Goal: Answer question/provide support

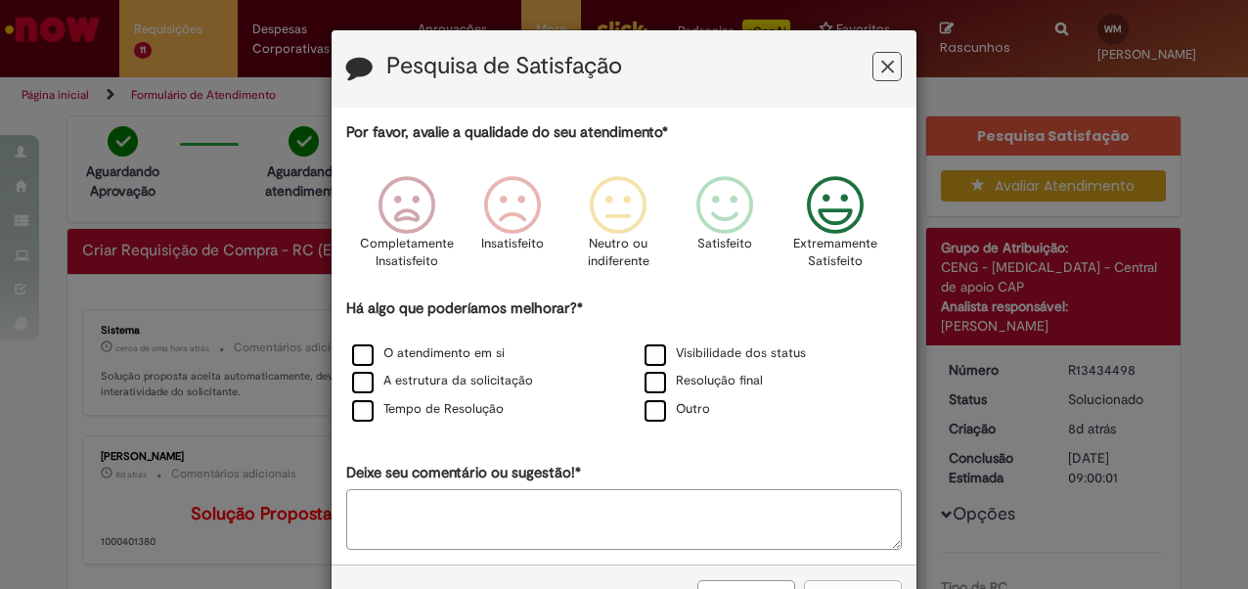
click at [826, 200] on icon "Feedback" at bounding box center [835, 205] width 73 height 59
click at [391, 350] on label "O atendimento em si" at bounding box center [428, 353] width 153 height 19
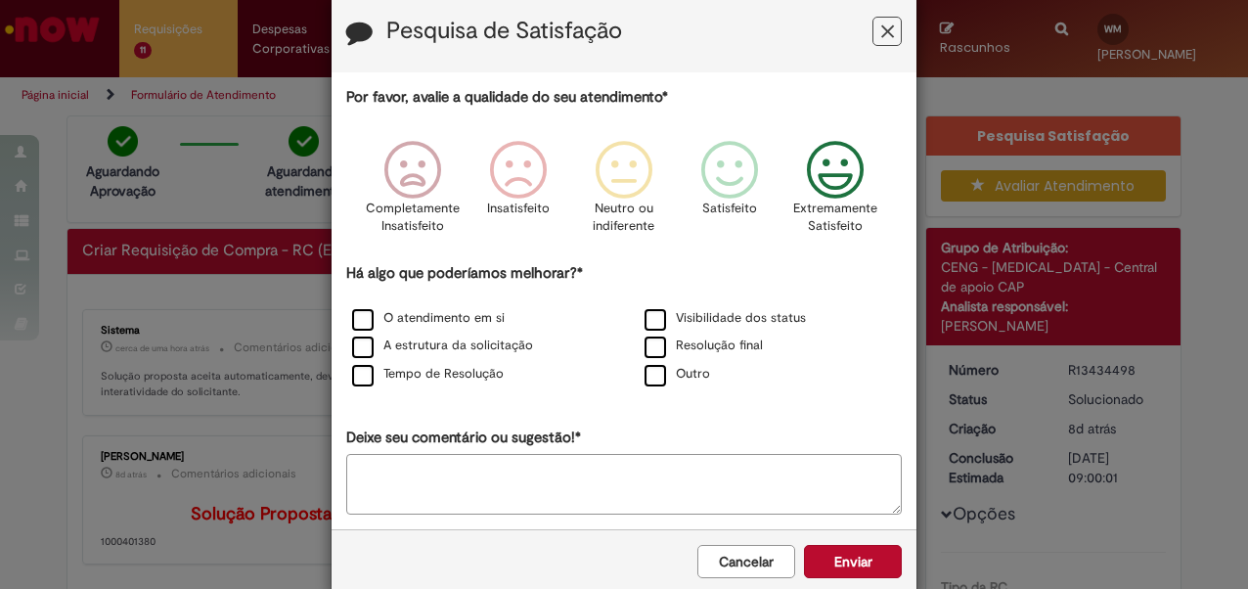
scroll to position [67, 0]
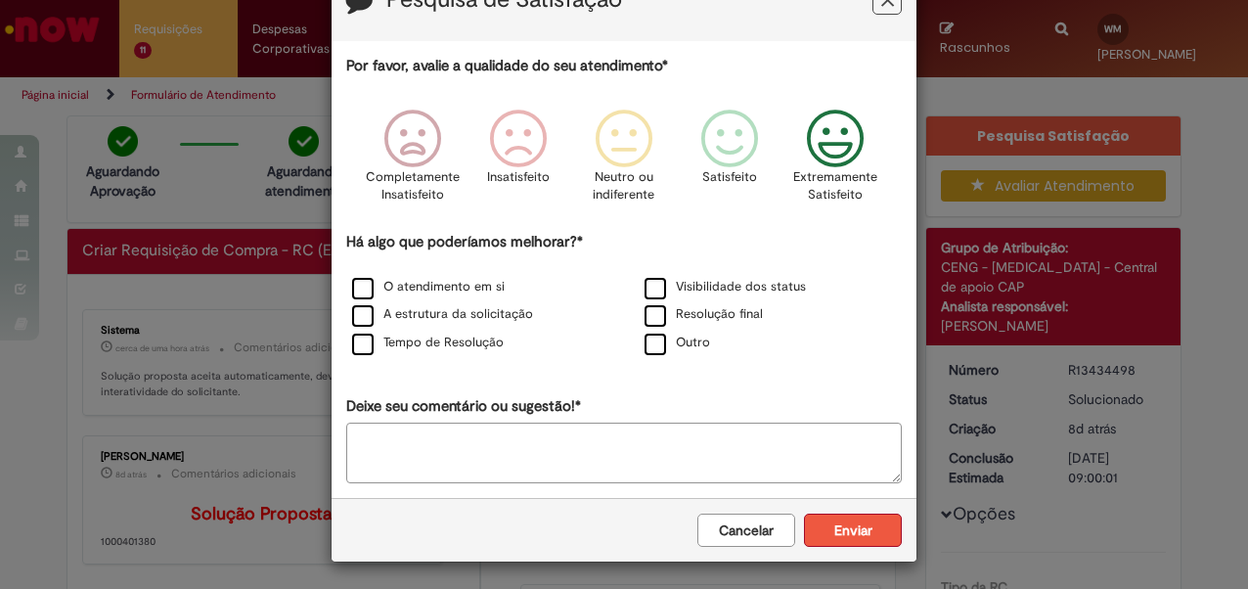
click at [862, 527] on button "Enviar" at bounding box center [853, 530] width 98 height 33
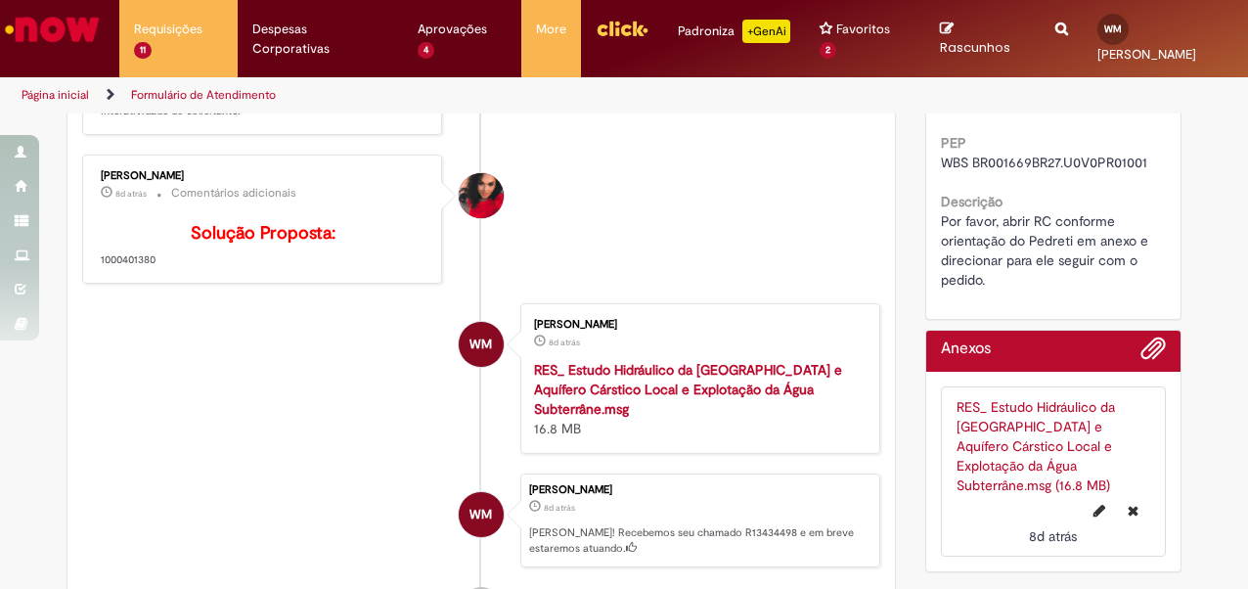
scroll to position [0, 0]
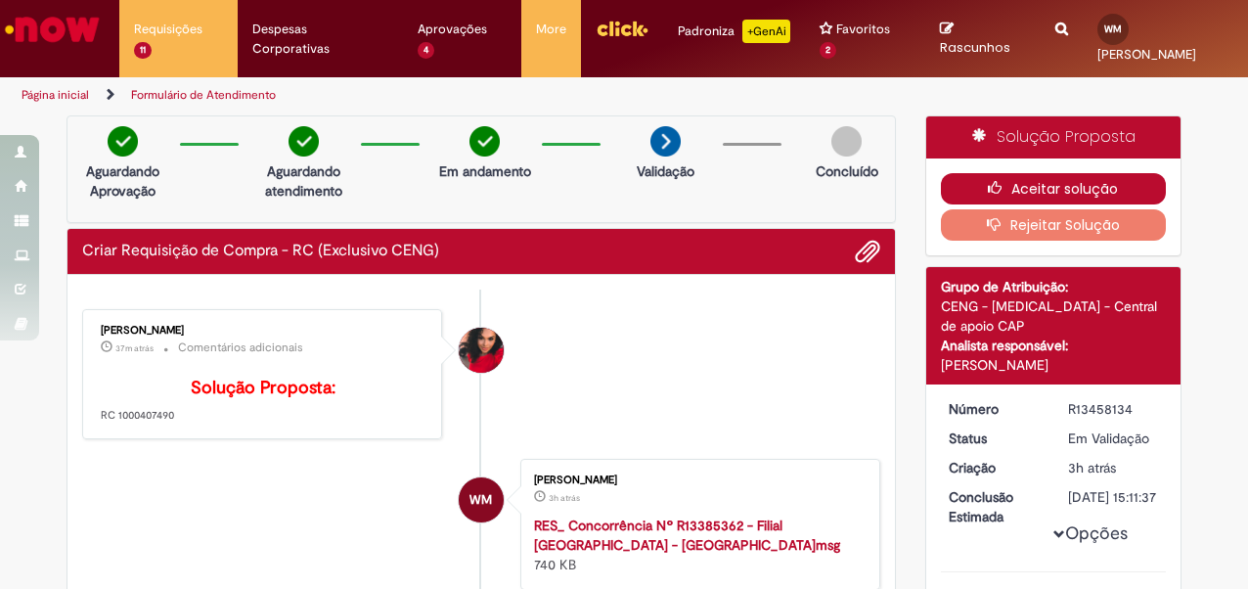
click at [1008, 187] on button "Aceitar solução" at bounding box center [1054, 188] width 226 height 31
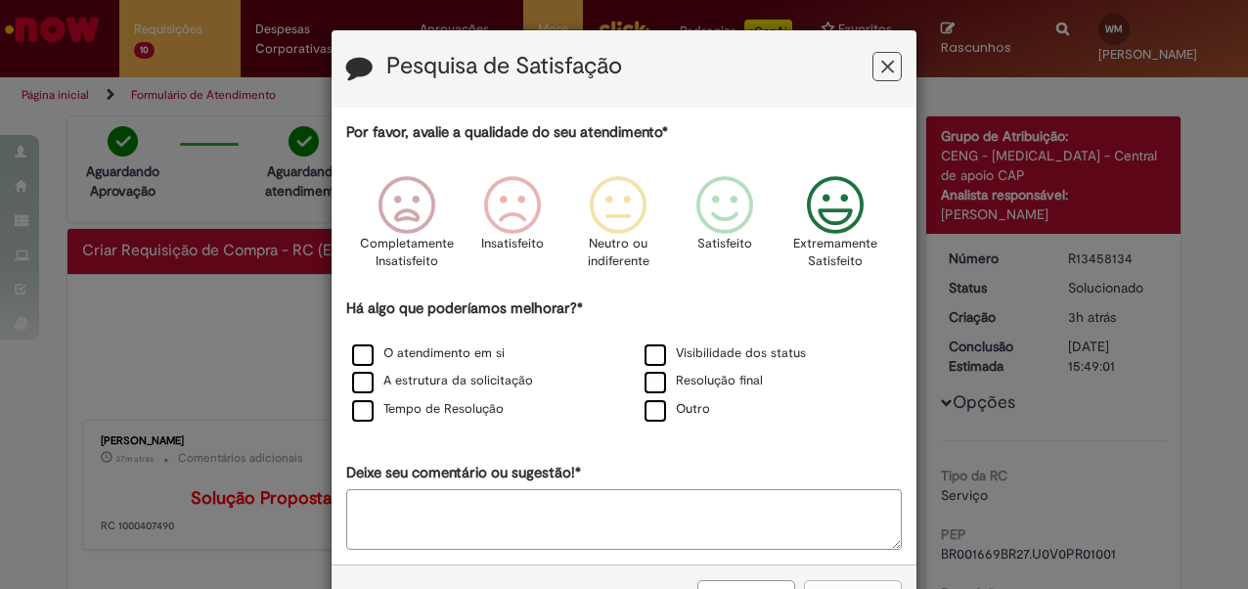
click at [822, 200] on icon "Feedback" at bounding box center [835, 205] width 73 height 59
click at [352, 360] on label "O atendimento em si" at bounding box center [428, 353] width 153 height 19
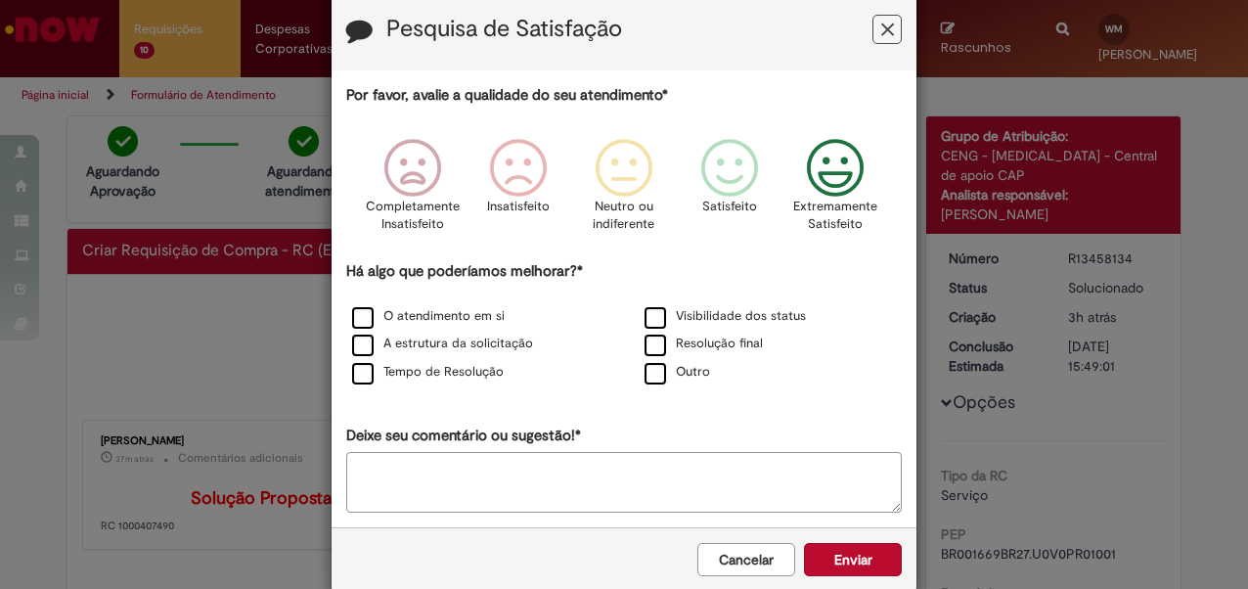
scroll to position [67, 0]
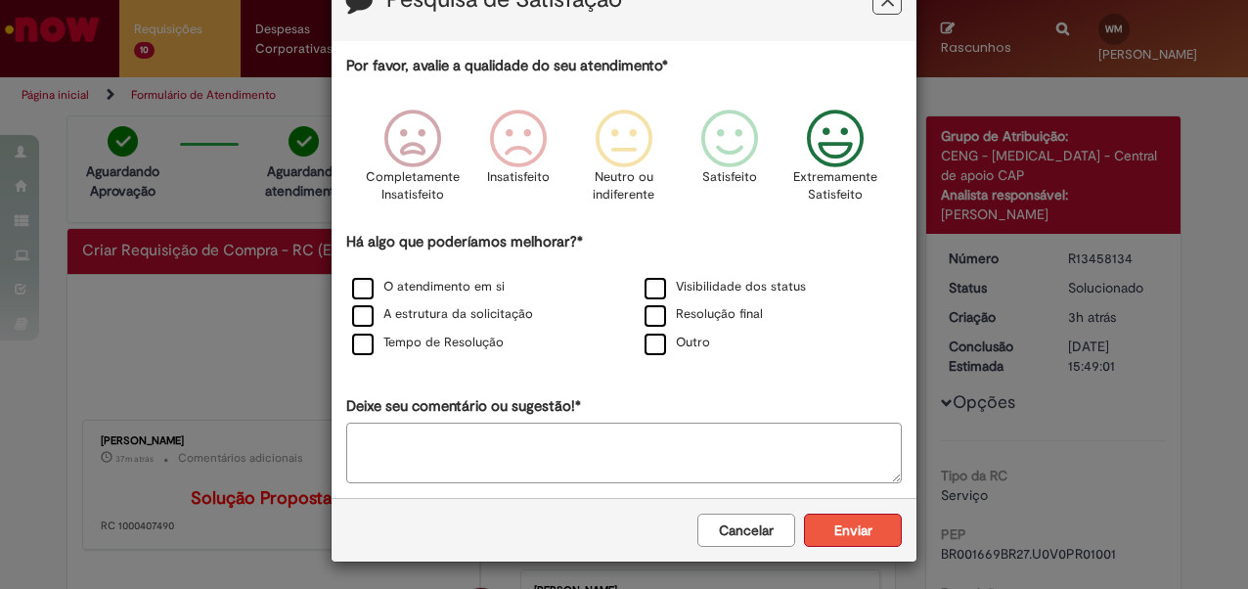
click at [841, 526] on button "Enviar" at bounding box center [853, 530] width 98 height 33
